Goal: Navigation & Orientation: Find specific page/section

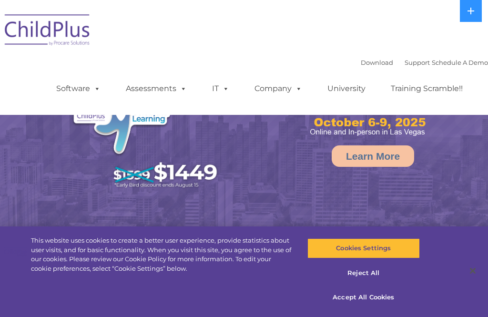
select select "MEDIUM"
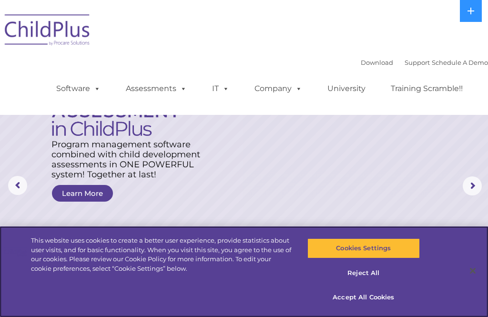
click at [376, 275] on button "Reject All" at bounding box center [364, 273] width 113 height 20
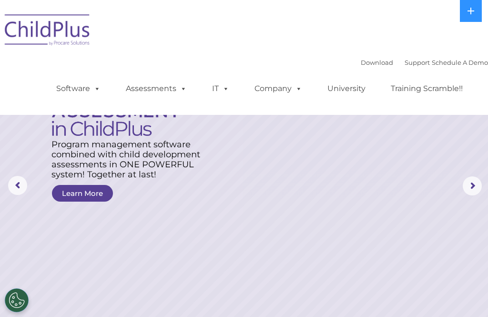
click at [482, 179] on rs-arrow at bounding box center [472, 185] width 19 height 19
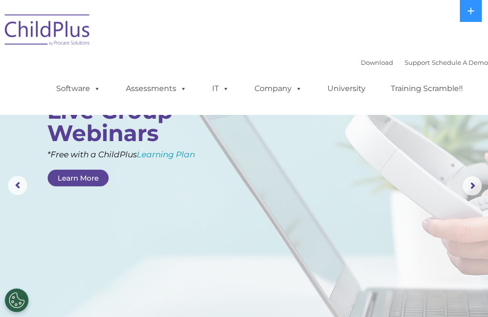
click at [475, 188] on rs-arrow at bounding box center [472, 185] width 19 height 19
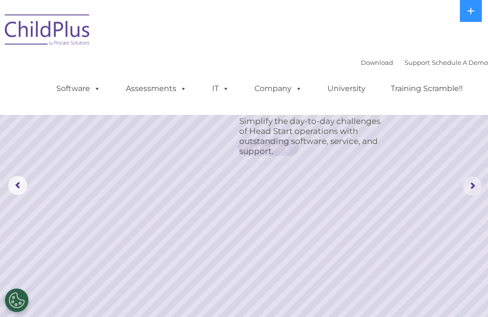
click at [472, 190] on rs-arrow at bounding box center [472, 185] width 19 height 19
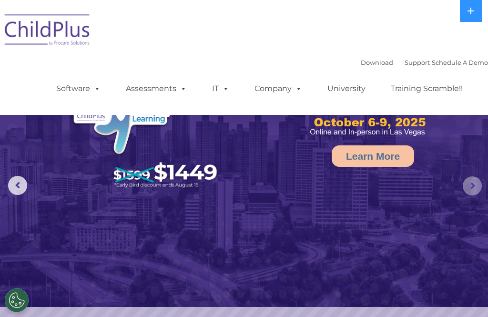
click at [467, 190] on rs-arrow at bounding box center [472, 185] width 19 height 19
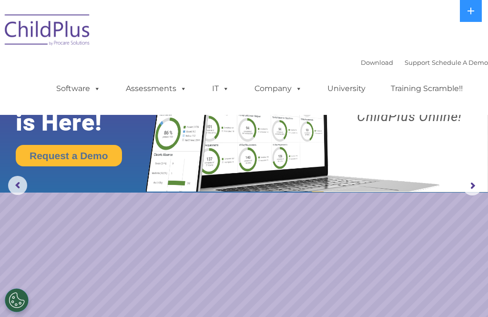
click at [476, 186] on rs-arrow at bounding box center [472, 185] width 19 height 19
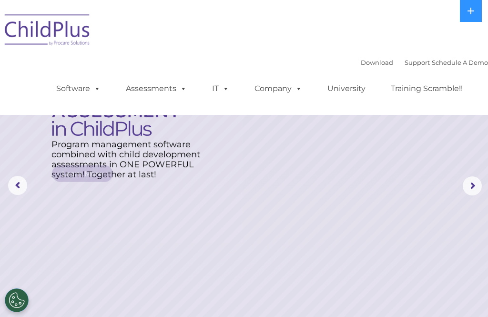
click at [471, 188] on rs-arrow at bounding box center [472, 185] width 19 height 19
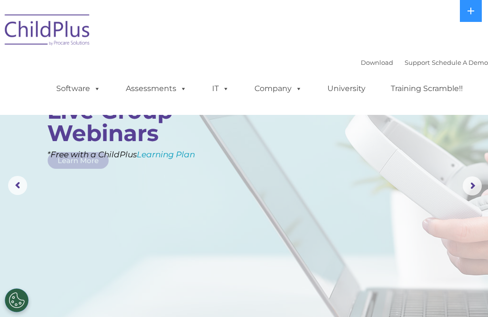
click at [469, 191] on rs-arrow at bounding box center [472, 185] width 19 height 19
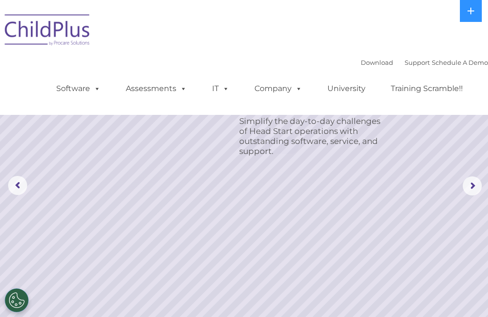
click at [471, 187] on rs-arrow at bounding box center [472, 185] width 19 height 19
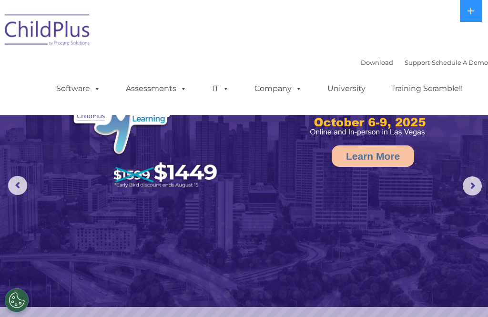
click at [470, 189] on rs-arrow at bounding box center [472, 185] width 19 height 19
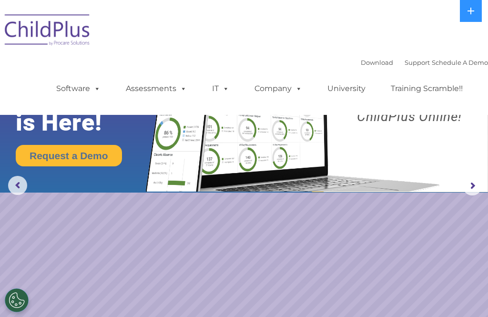
click at [470, 18] on button at bounding box center [471, 11] width 22 height 22
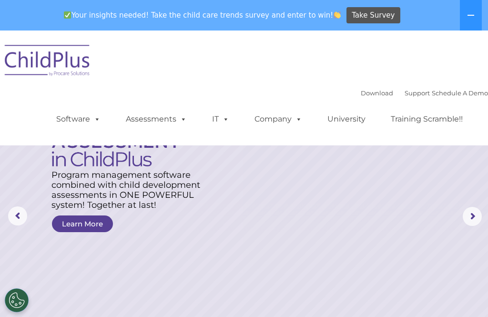
click at [278, 119] on link "Company" at bounding box center [278, 119] width 67 height 19
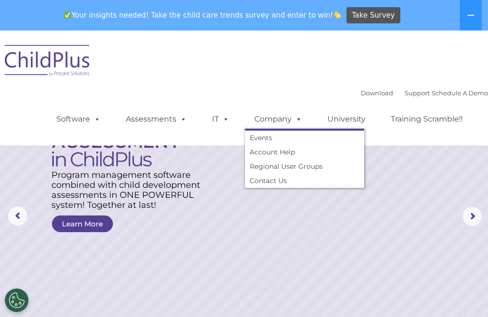
click at [67, 71] on img at bounding box center [47, 62] width 95 height 48
